Goal: Task Accomplishment & Management: Manage account settings

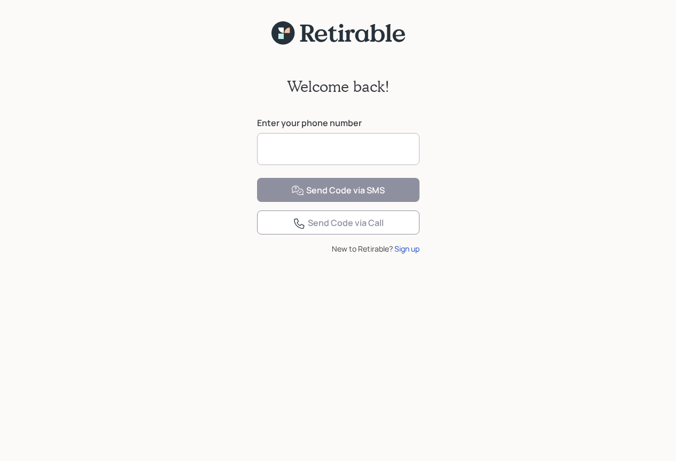
click at [339, 154] on input at bounding box center [338, 149] width 162 height 32
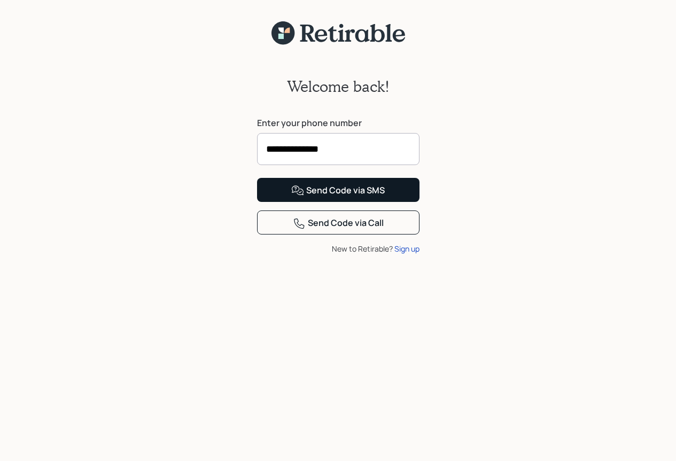
type input "**********"
click at [339, 197] on div "Send Code via SMS" at bounding box center [337, 190] width 93 height 13
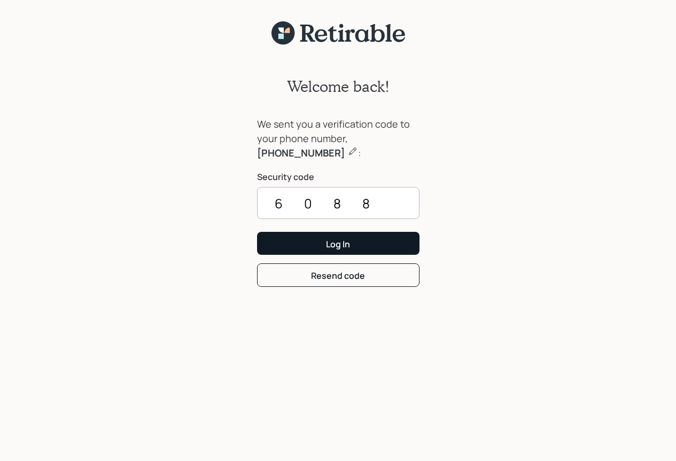
type input "6088"
click at [341, 245] on div "Log In" at bounding box center [338, 244] width 24 height 12
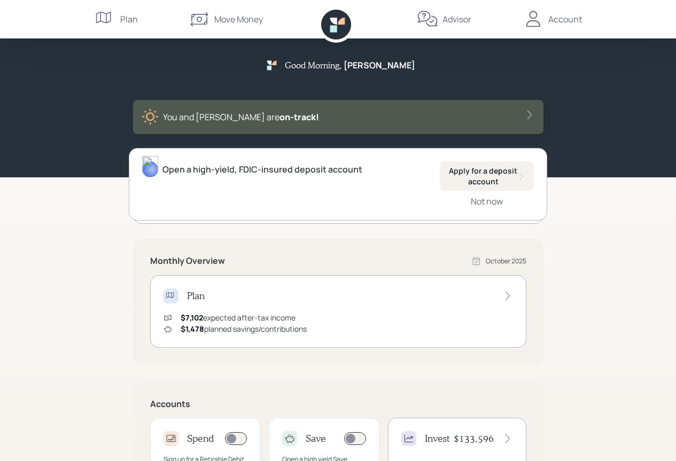
click at [525, 110] on icon at bounding box center [529, 115] width 11 height 11
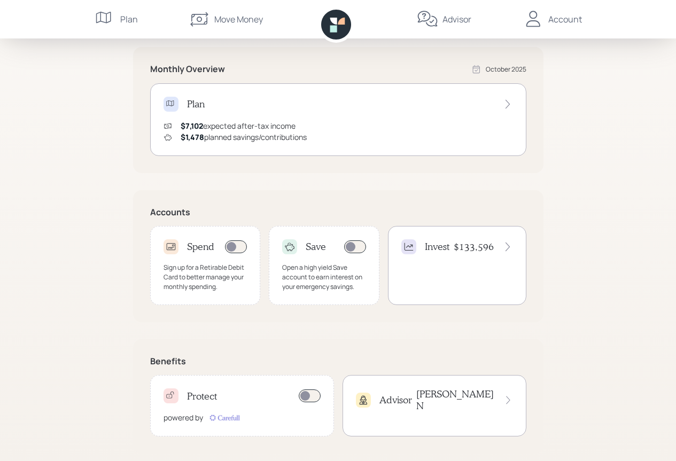
scroll to position [218, 0]
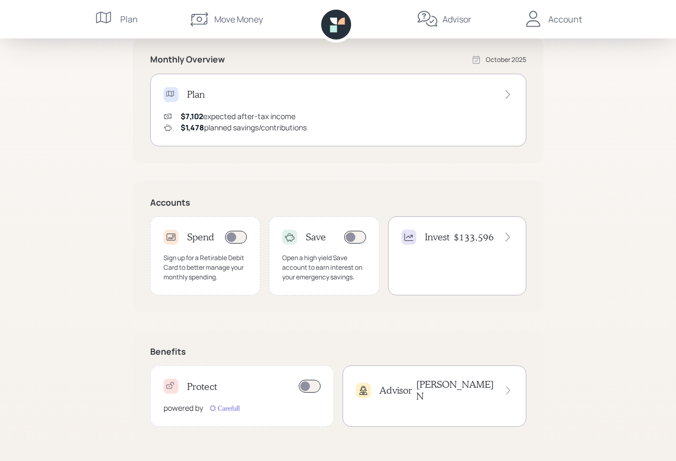
click at [293, 416] on div "Protect powered by" at bounding box center [242, 395] width 184 height 61
click at [472, 266] on div "Invest $133,596" at bounding box center [457, 255] width 138 height 79
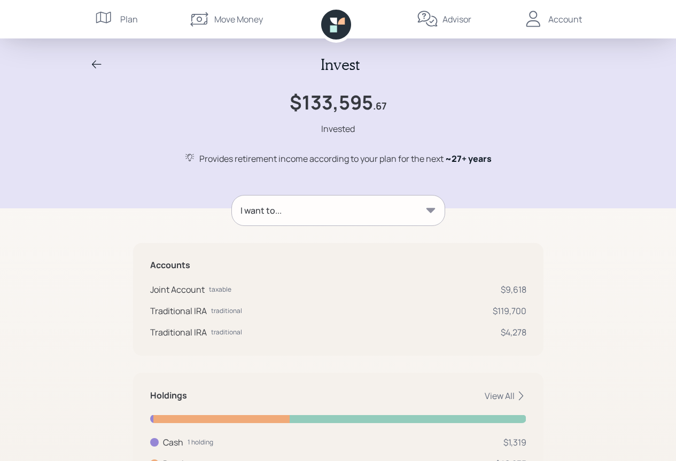
click at [432, 209] on icon at bounding box center [430, 210] width 9 height 5
